Goal: Task Accomplishment & Management: Manage account settings

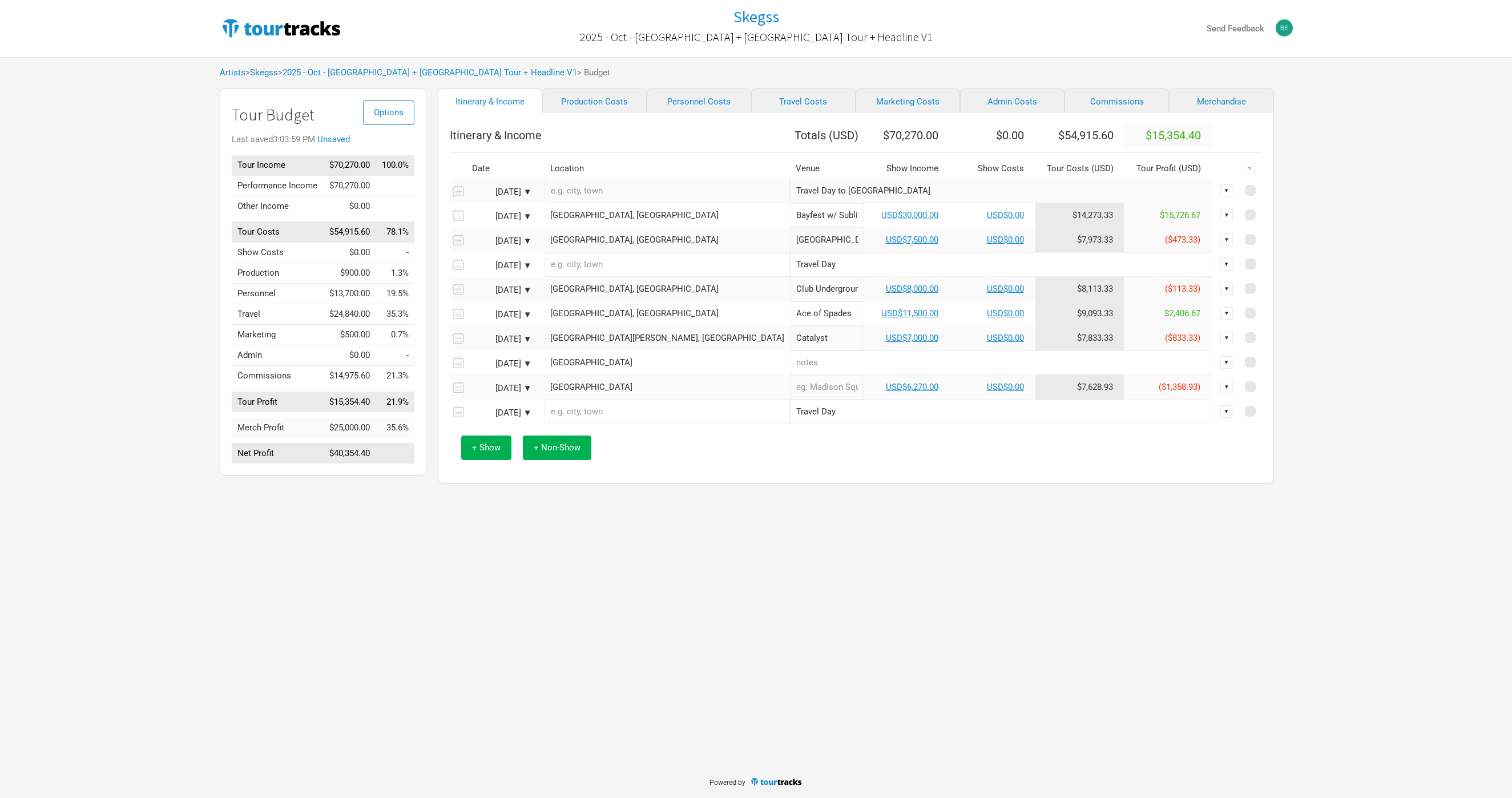
click at [1280, 423] on div "Options Tour Budget Last saved 3:03:59 PM Unsaved Tour Income $70,270.00 100.0%…" at bounding box center [756, 288] width 1096 height 400
click at [345, 584] on div "Skegss 2025 - Oct - [GEOGRAPHIC_DATA] + [GEOGRAPHIC_DATA] Tour + Headline V1 Se…" at bounding box center [756, 382] width 1512 height 765
click at [864, 399] on td "USD$6,270.00" at bounding box center [906, 388] width 85 height 25
click at [886, 393] on link "USD$6,270.00" at bounding box center [912, 387] width 53 height 11
select select "USD"
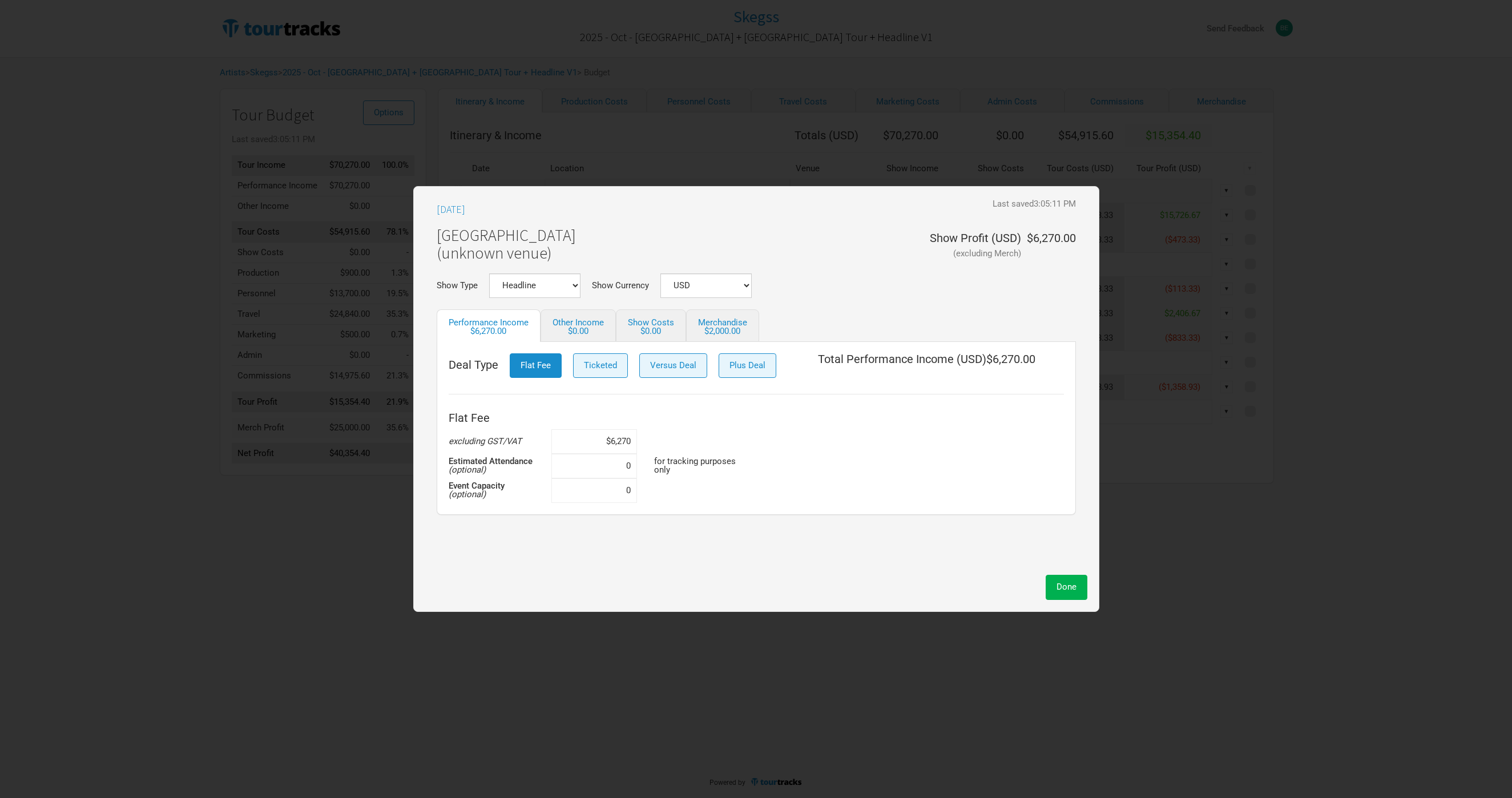
click at [596, 440] on input "$6,270" at bounding box center [593, 442] width 85 height 25
type input "$3,300"
click at [1083, 592] on button "Done" at bounding box center [1066, 588] width 41 height 25
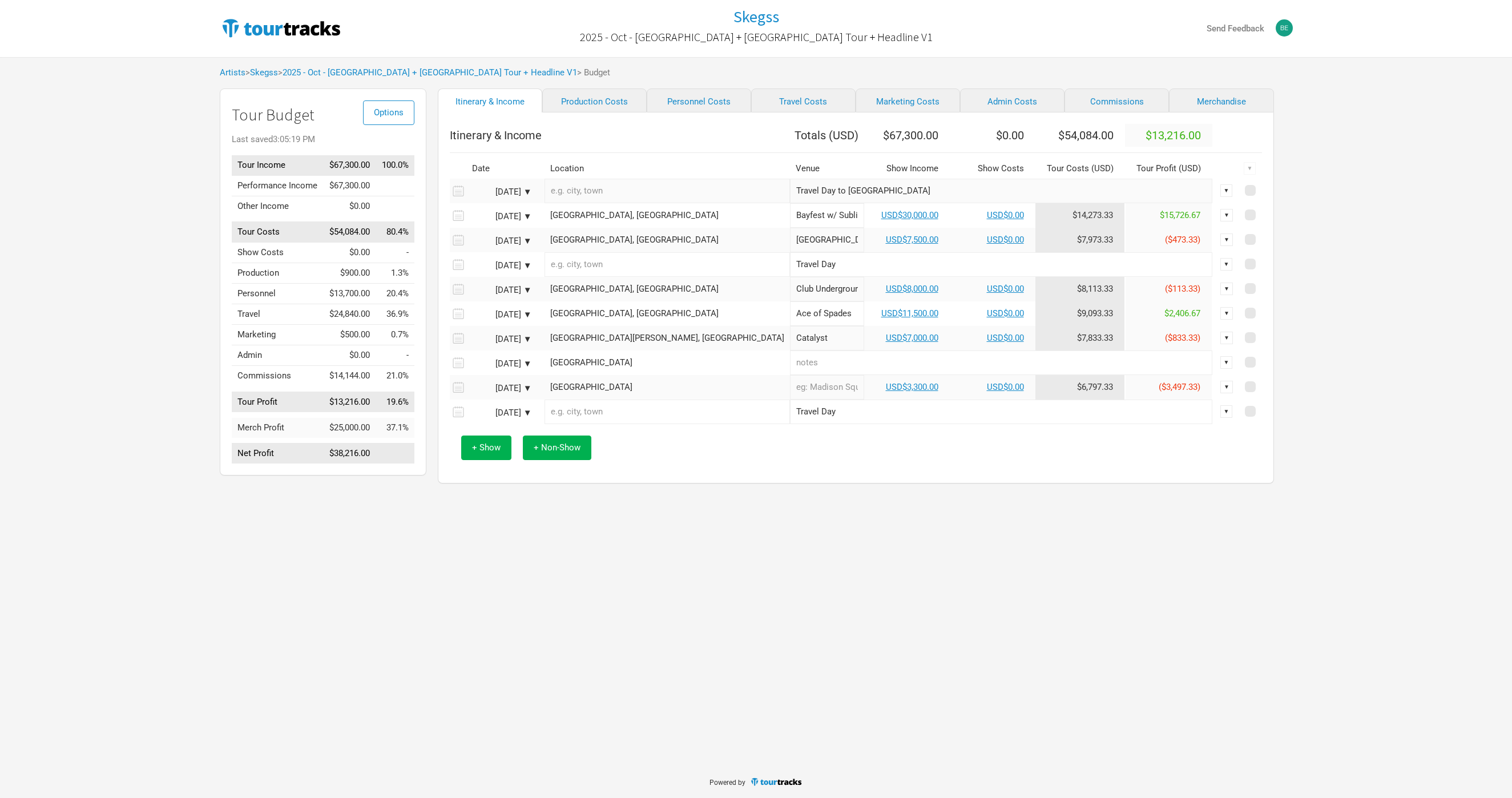
click at [750, 541] on div "Skegss 2025 - Oct - [GEOGRAPHIC_DATA] + [GEOGRAPHIC_DATA] Tour + Headline V1 Se…" at bounding box center [756, 382] width 1512 height 765
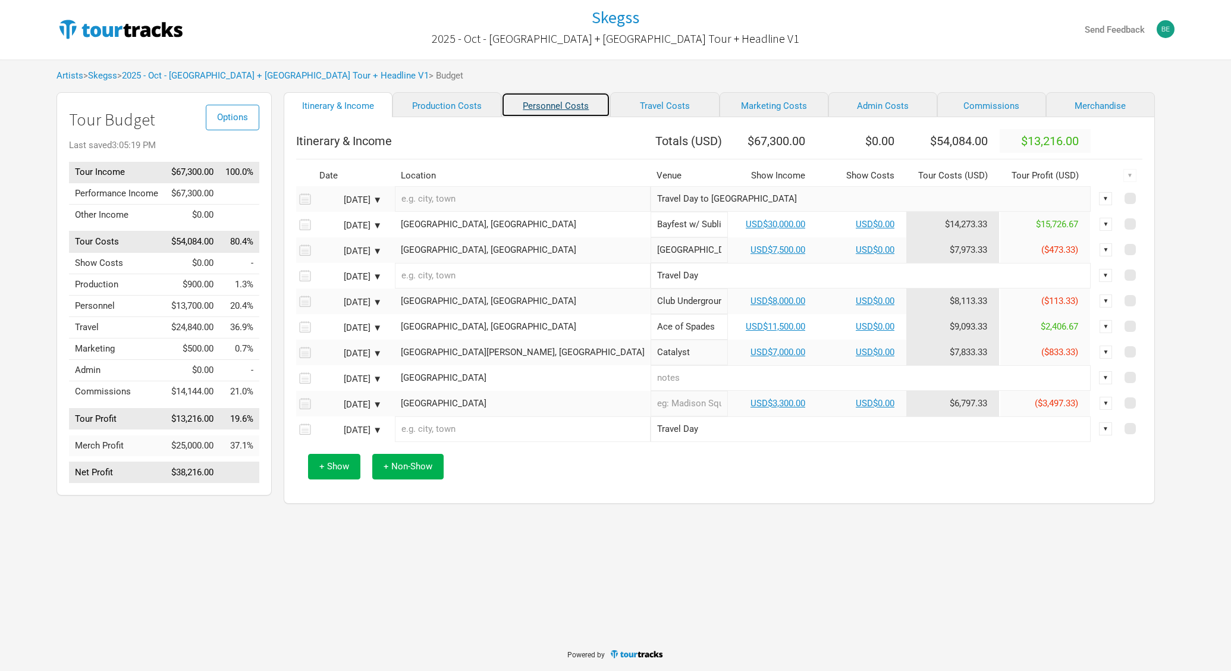
click at [501, 103] on link "Personnel Costs" at bounding box center [555, 104] width 109 height 25
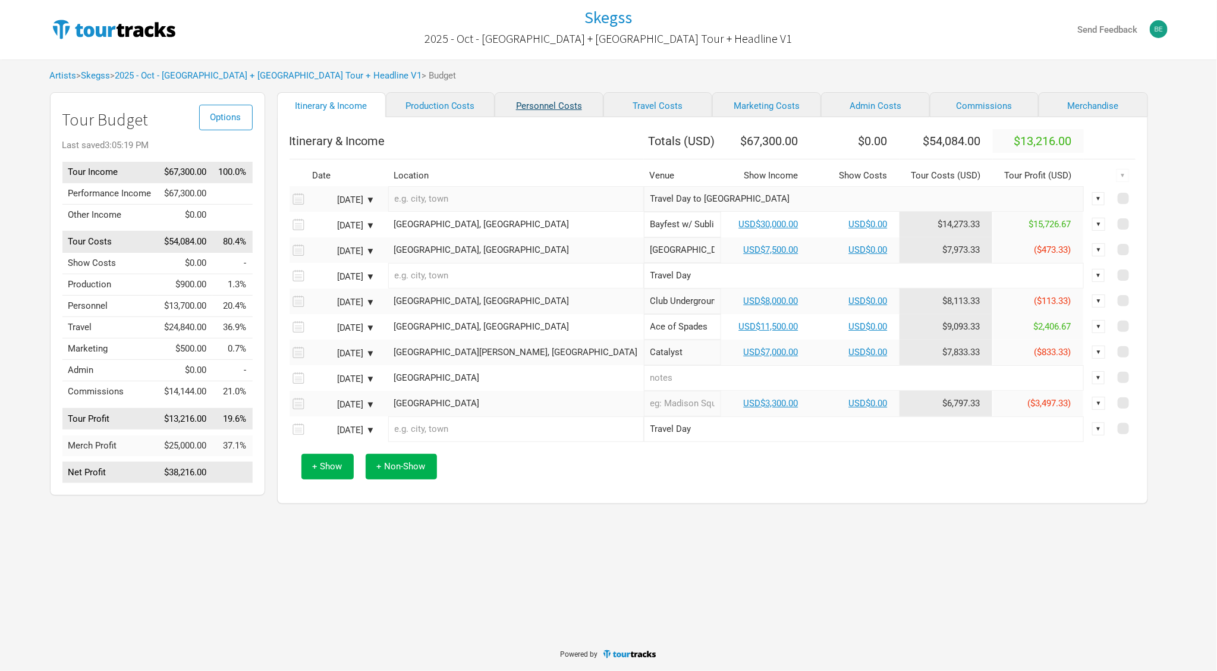
select select "USD"
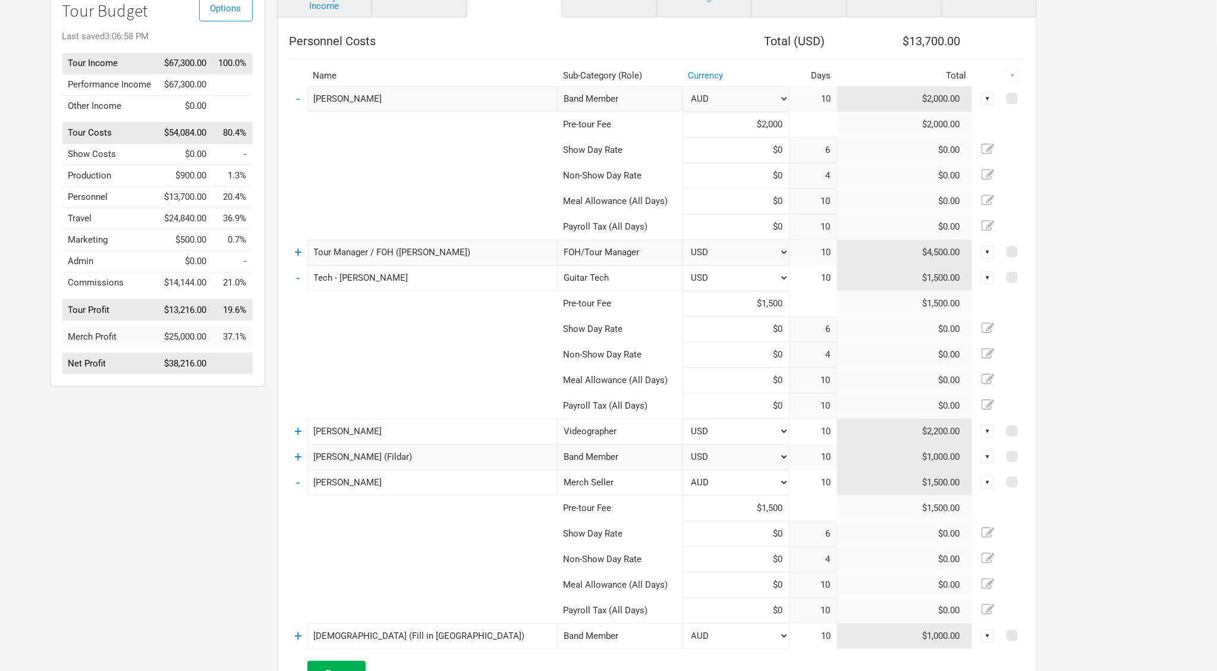
scroll to position [128, 0]
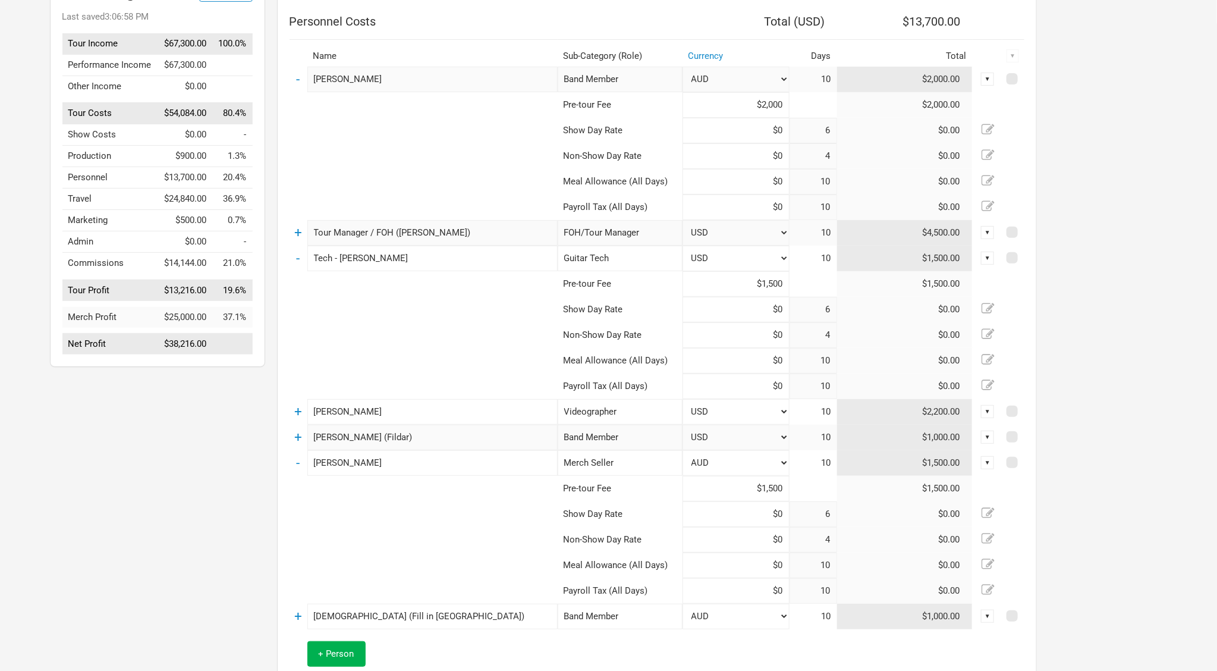
click at [500, 304] on td at bounding box center [424, 310] width 268 height 26
click at [1013, 256] on span at bounding box center [1012, 257] width 11 height 11
click at [1025, 256] on input "checkbox" at bounding box center [1029, 259] width 8 height 8
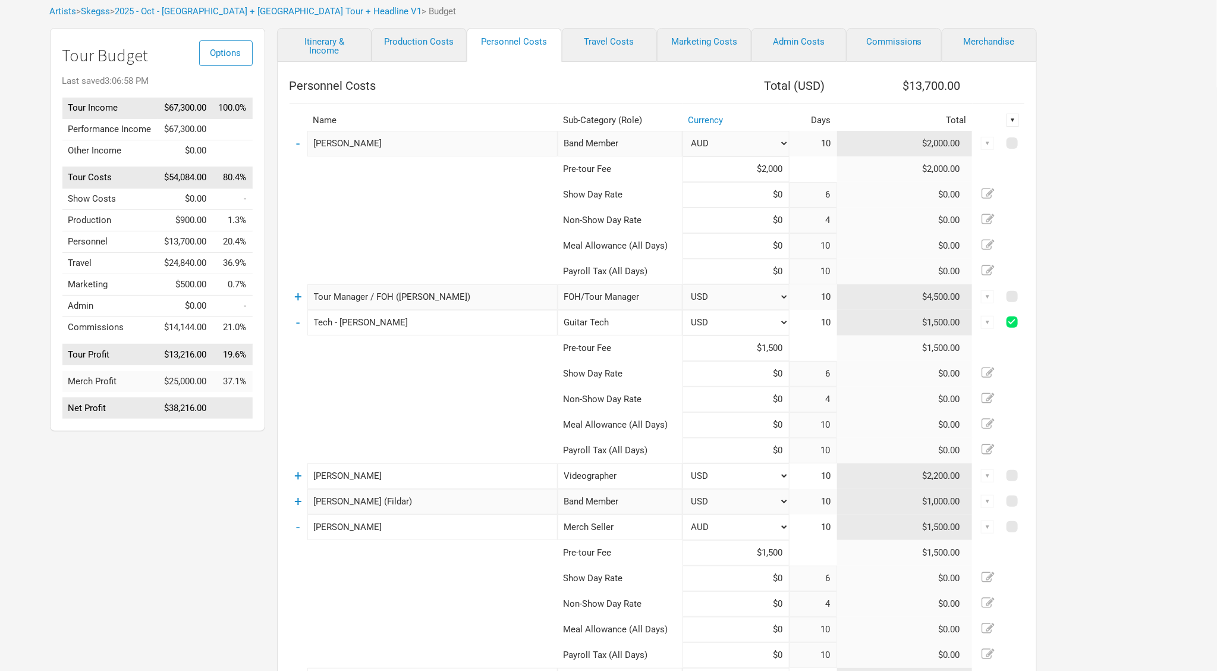
scroll to position [63, 0]
click at [1011, 120] on div "▼" at bounding box center [1013, 121] width 13 height 13
click at [971, 160] on link "Hide" at bounding box center [981, 160] width 63 height 9
checkbox input "false"
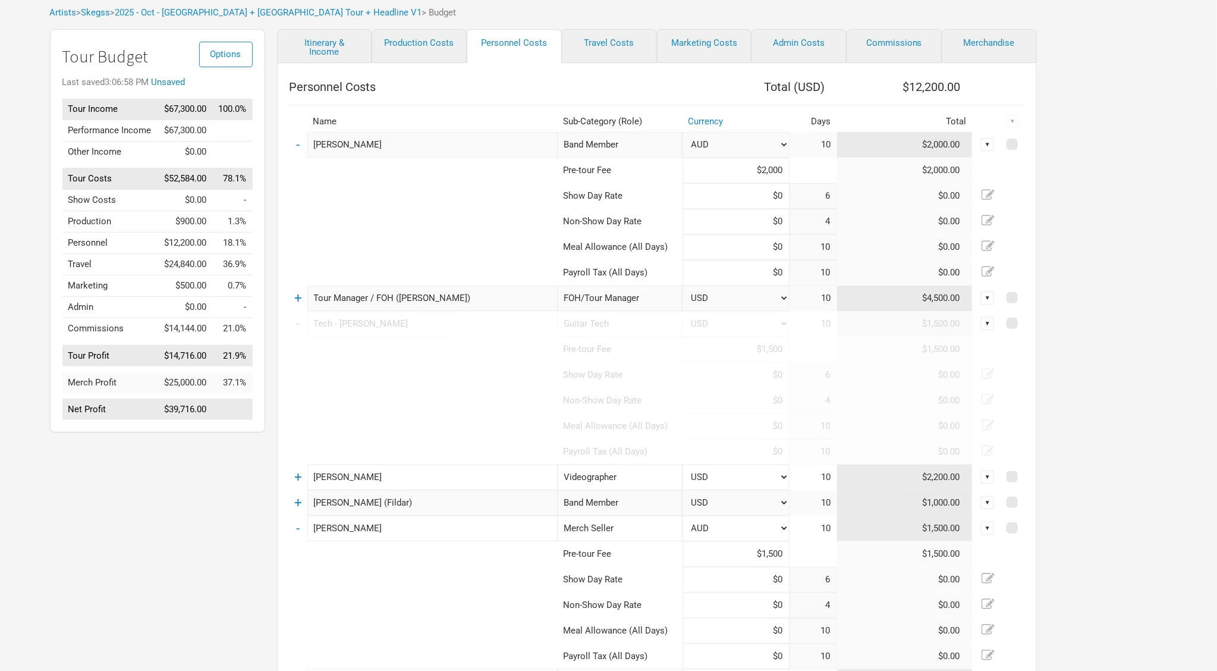
click at [508, 362] on td at bounding box center [424, 375] width 268 height 26
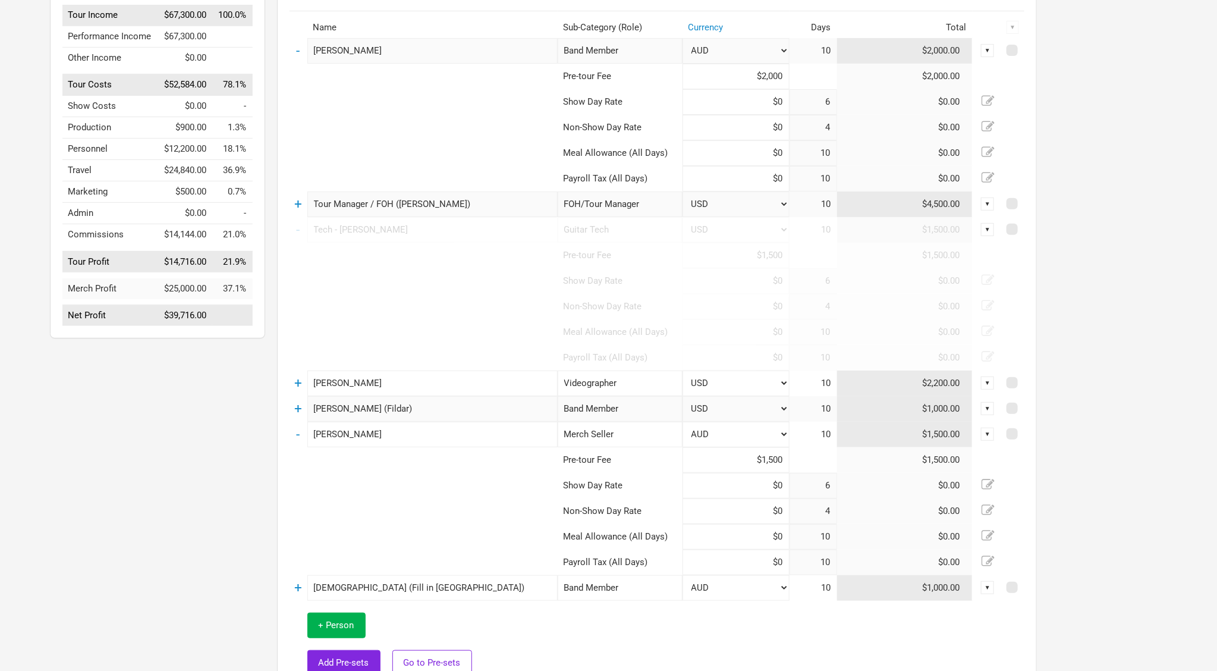
scroll to position [161, 0]
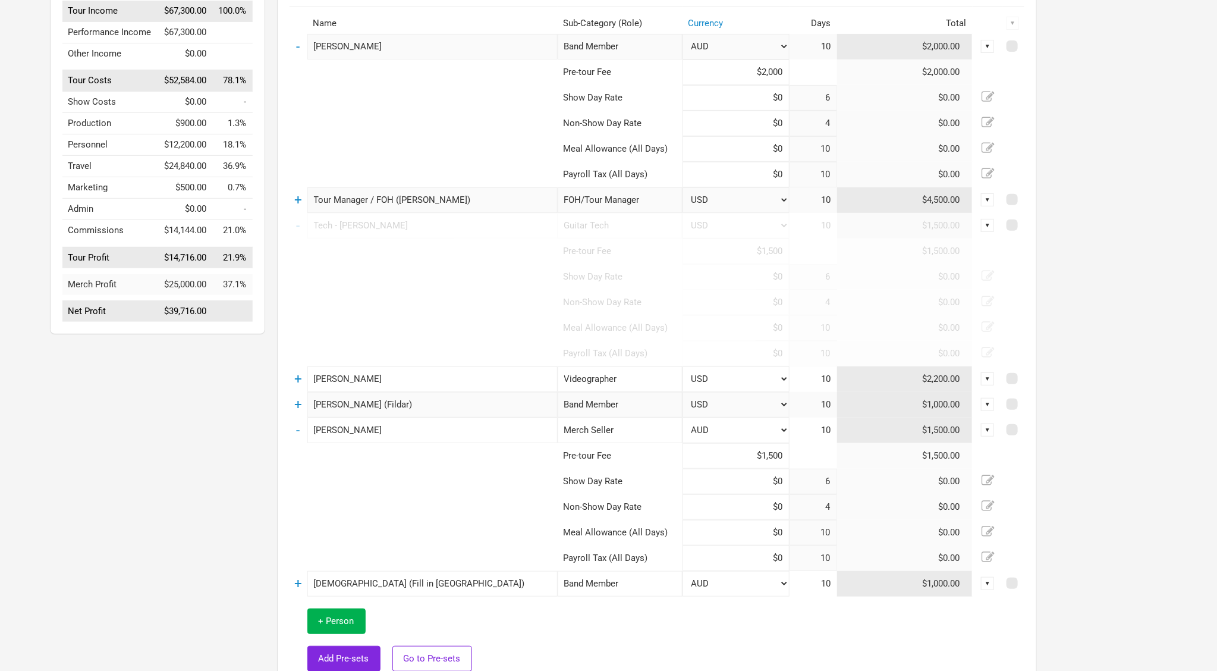
click at [599, 407] on input "Band Member" at bounding box center [620, 405] width 125 height 26
click at [629, 404] on input "Band Member" at bounding box center [620, 405] width 125 height 26
type input "Gui"
type input "Guit"
type input "Guita"
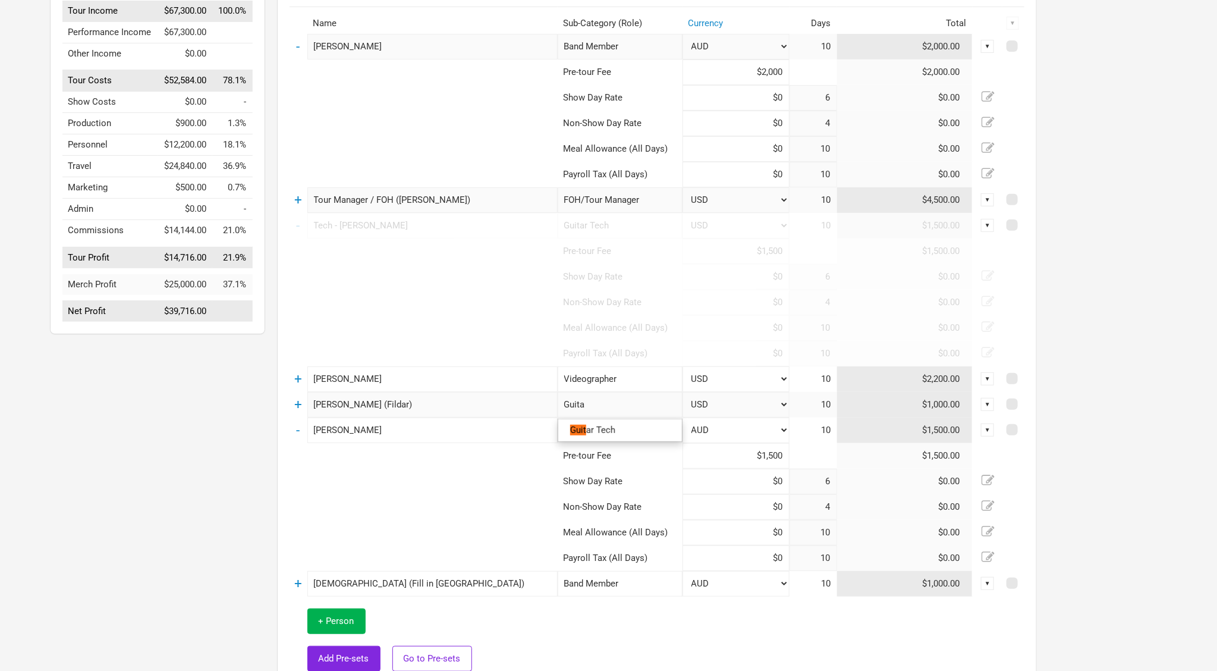
type input "Guitar"
click at [631, 426] on link "Guitar Tech" at bounding box center [620, 430] width 124 height 16
type input "Guitar Tech"
click at [460, 470] on td at bounding box center [424, 482] width 268 height 26
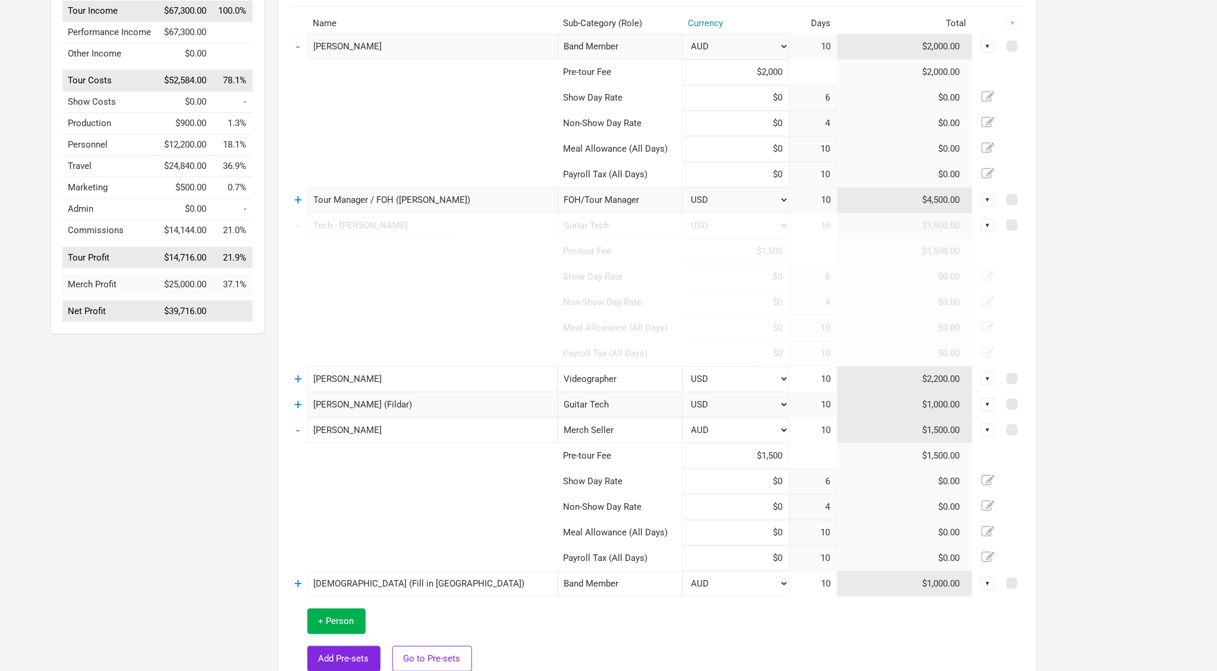
drag, startPoint x: 143, startPoint y: 402, endPoint x: 406, endPoint y: 305, distance: 280.1
click at [143, 402] on div "Options Tour Budget Last saved 3:12:15 PM Tour Income $67,300.00 100.0% Perform…" at bounding box center [151, 339] width 227 height 817
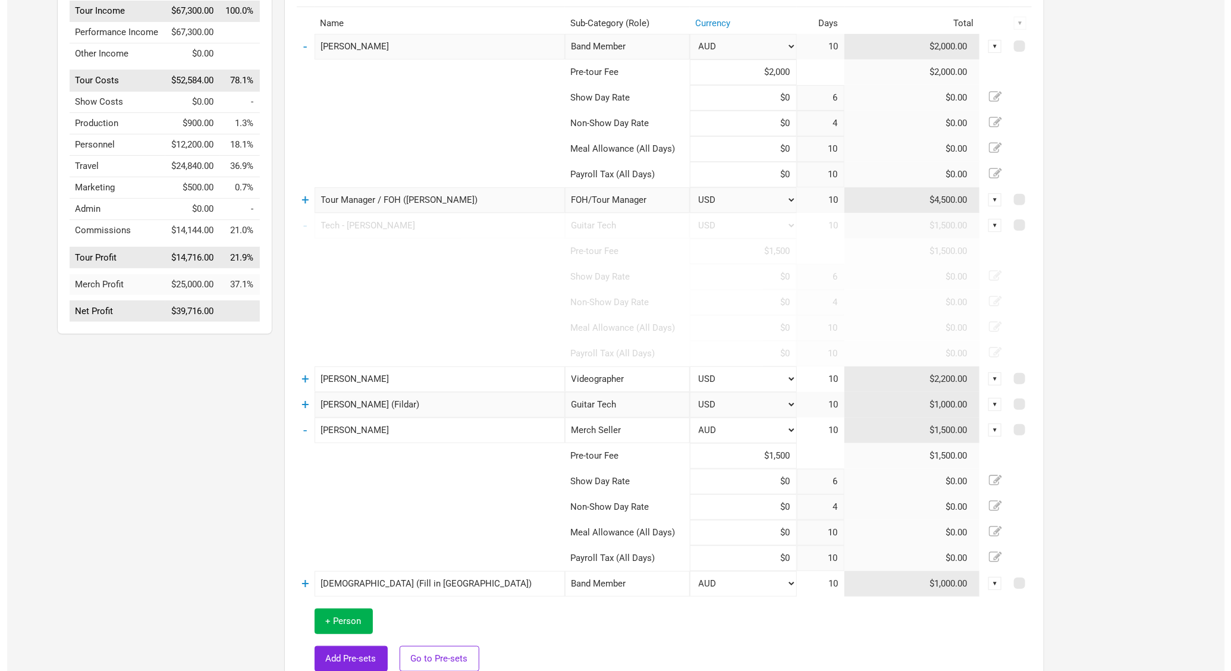
scroll to position [0, 0]
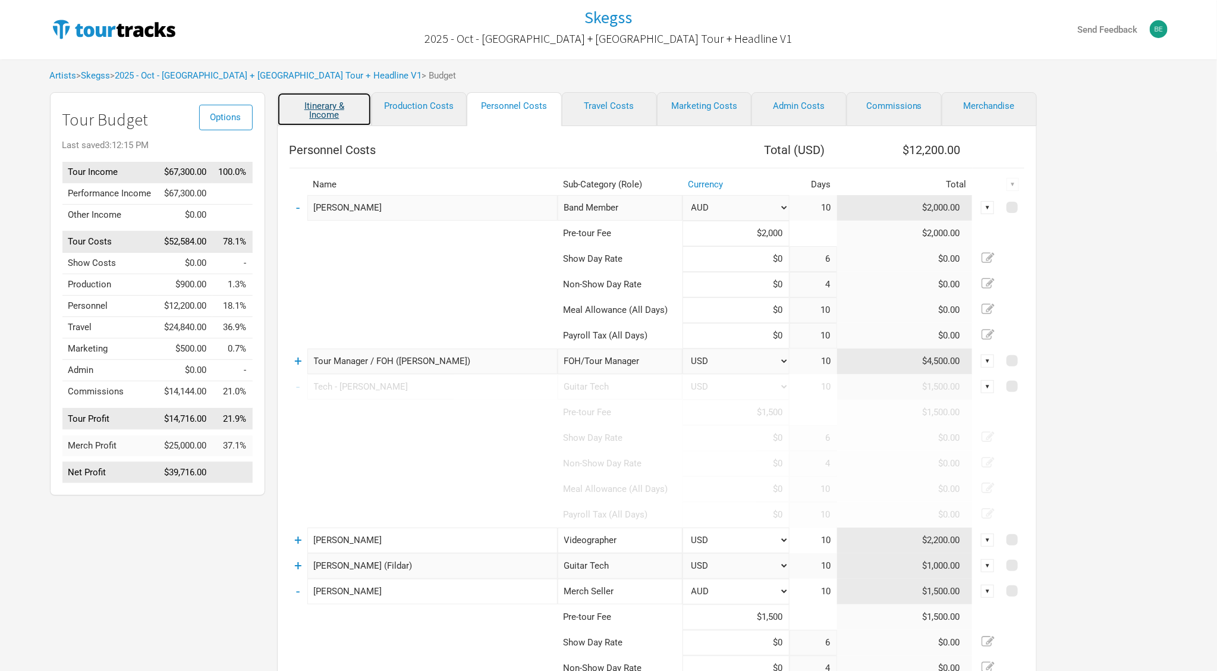
click at [343, 114] on link "Itinerary & Income" at bounding box center [324, 109] width 95 height 34
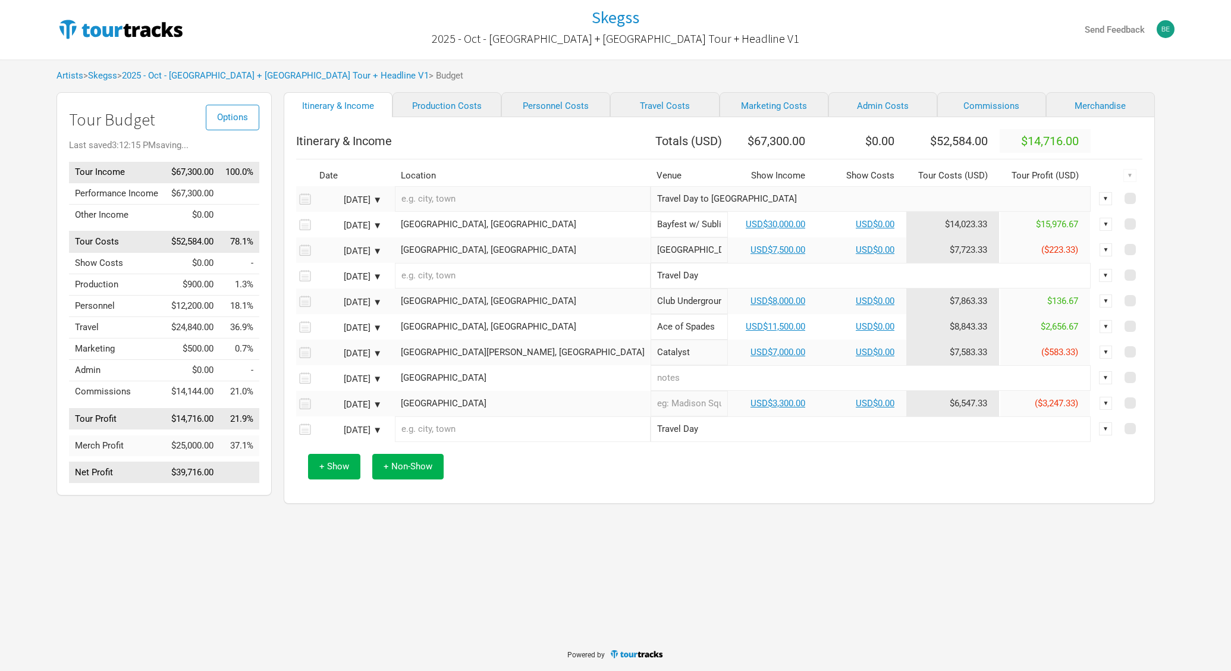
click at [545, 517] on div "Skegss 2025 - Oct - [GEOGRAPHIC_DATA] + [GEOGRAPHIC_DATA] Tour + Headline V1 Se…" at bounding box center [615, 318] width 1231 height 637
